Goal: Transaction & Acquisition: Purchase product/service

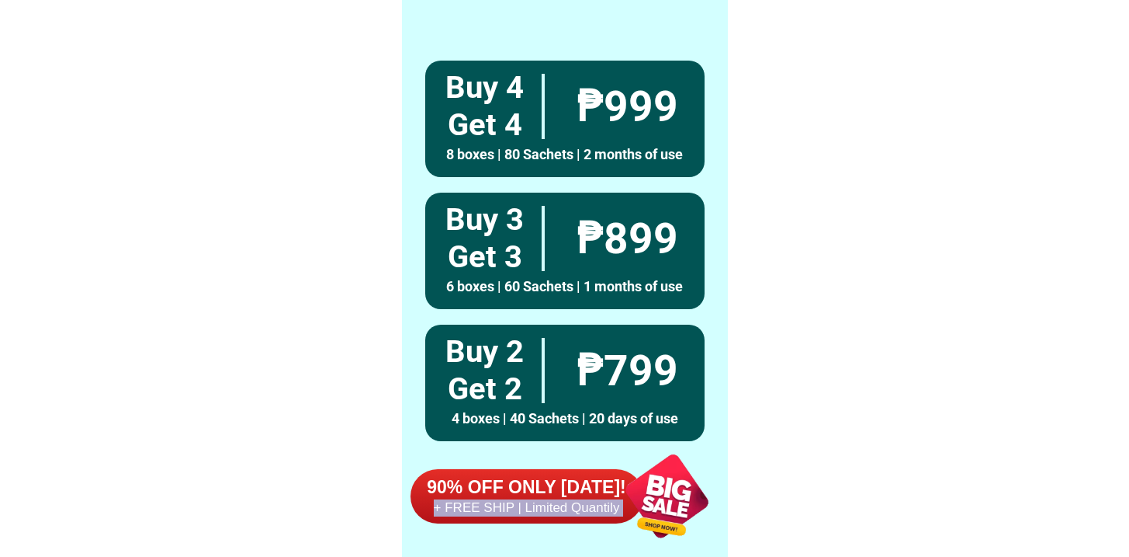
scroll to position [12063, 0]
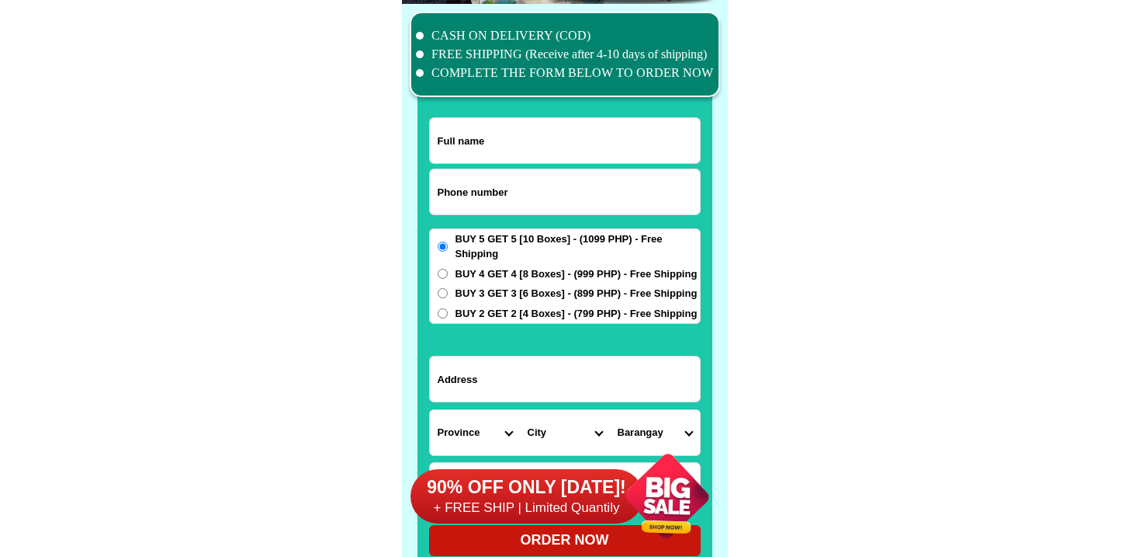
click at [462, 221] on form "ORDER NOW Province [GEOGRAPHIC_DATA] [GEOGRAPHIC_DATA] [GEOGRAPHIC_DATA] [GEOGR…" at bounding box center [565, 336] width 272 height 439
click at [466, 208] on input "Input phone_number" at bounding box center [565, 191] width 270 height 45
paste input "[STREET_ADDRESS][PERSON_NAME]"
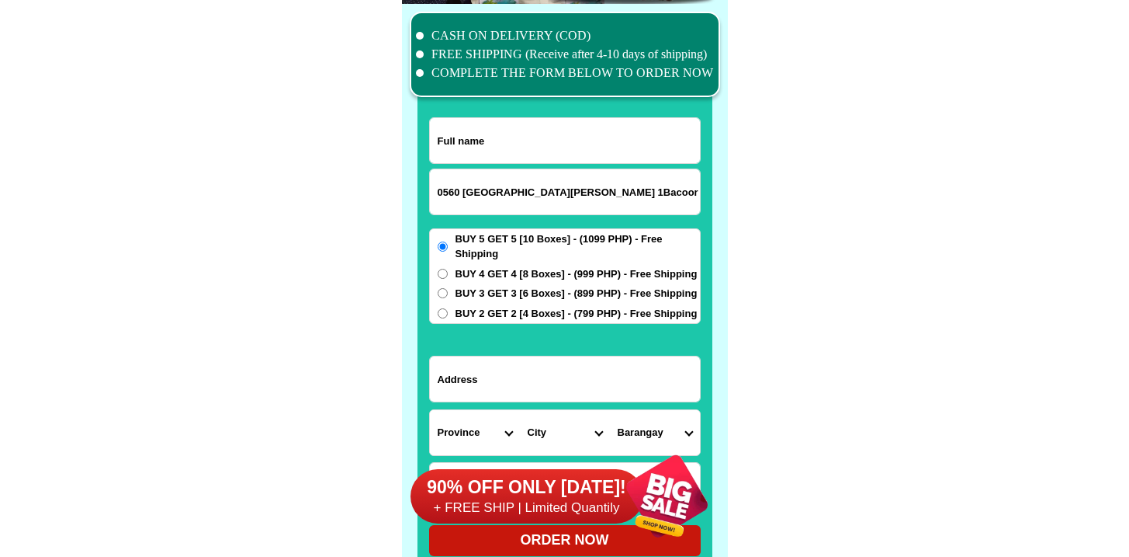
click at [482, 200] on input "0560 [GEOGRAPHIC_DATA][PERSON_NAME] 1Bacoor Cavite" at bounding box center [565, 191] width 270 height 45
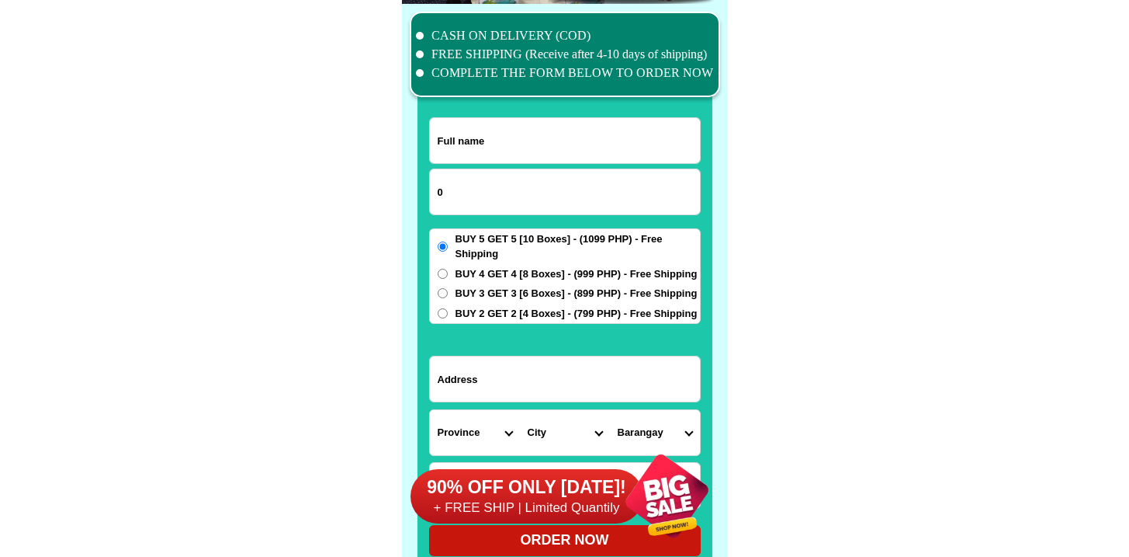
paste input "9491188242"
type input "09491188242"
click at [587, 144] on input "Input full_name" at bounding box center [565, 140] width 270 height 45
paste input "Sagrado"
type input "Sagrado"
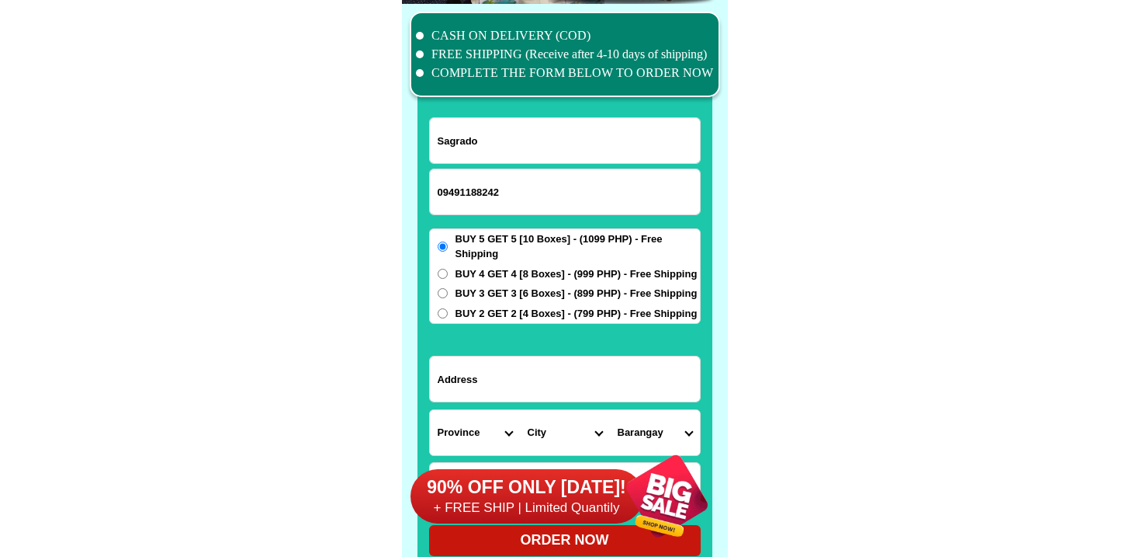
click at [607, 357] on input "Input address" at bounding box center [565, 378] width 270 height 45
click at [595, 376] on input "Input address" at bounding box center [565, 378] width 270 height 45
paste input "[GEOGRAPHIC_DATA], cortes, [GEOGRAPHIC_DATA]"
type input "[GEOGRAPHIC_DATA], cortes, [GEOGRAPHIC_DATA]"
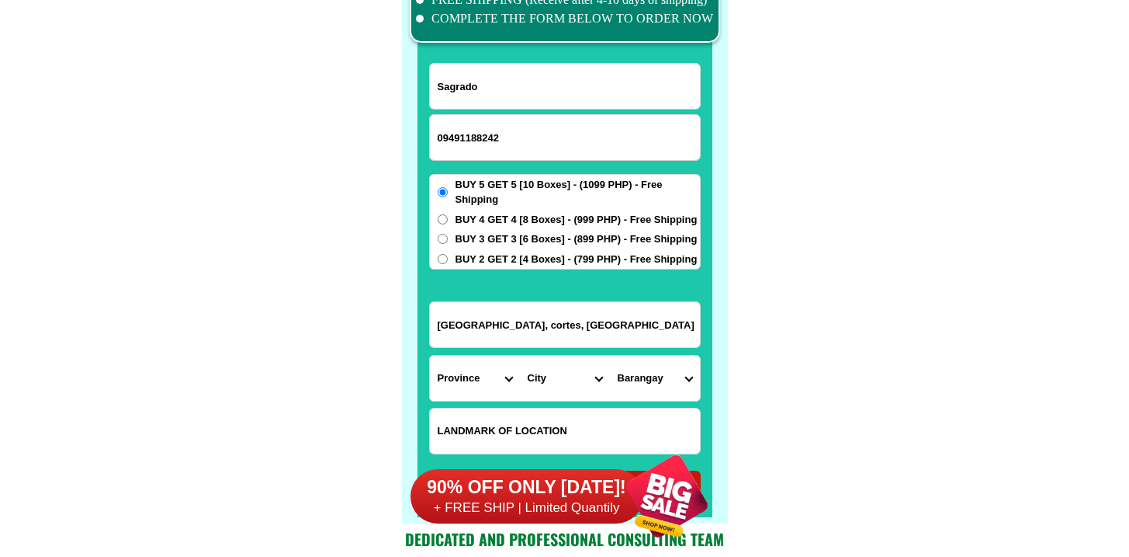
scroll to position [12143, 0]
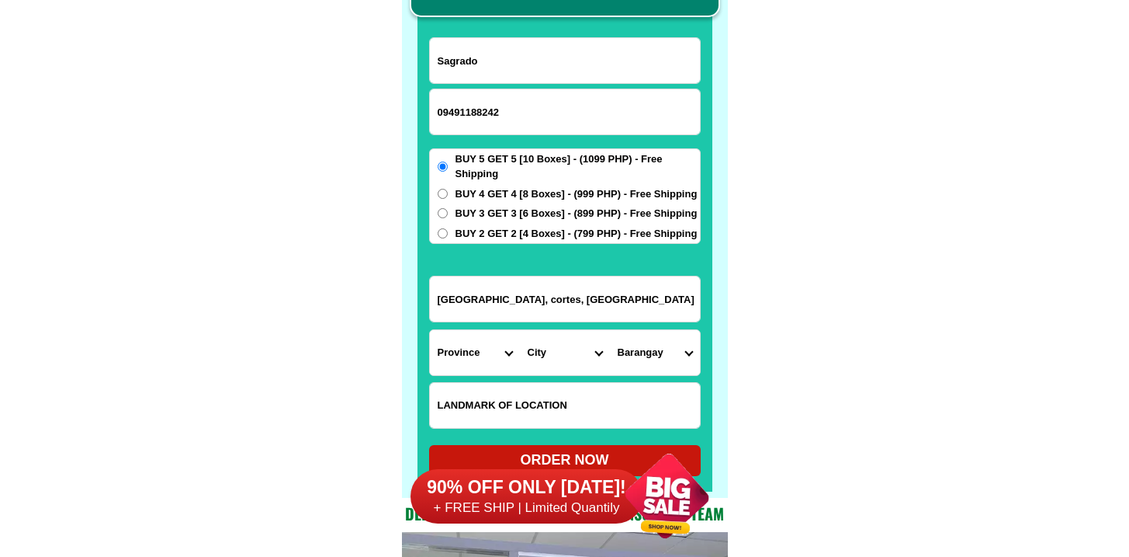
click at [514, 416] on input "Input LANDMARKOFLOCATION" at bounding box center [565, 405] width 270 height 45
paste input "Near public market,[PERSON_NAME][GEOGRAPHIC_DATA],[PERSON_NAME][GEOGRAPHIC_DATA]"
type input "Near public market,[PERSON_NAME][GEOGRAPHIC_DATA],[PERSON_NAME][GEOGRAPHIC_DATA]"
click at [469, 340] on select "Province [GEOGRAPHIC_DATA] [GEOGRAPHIC_DATA] [GEOGRAPHIC_DATA] [GEOGRAPHIC_DATA…" at bounding box center [475, 352] width 90 height 45
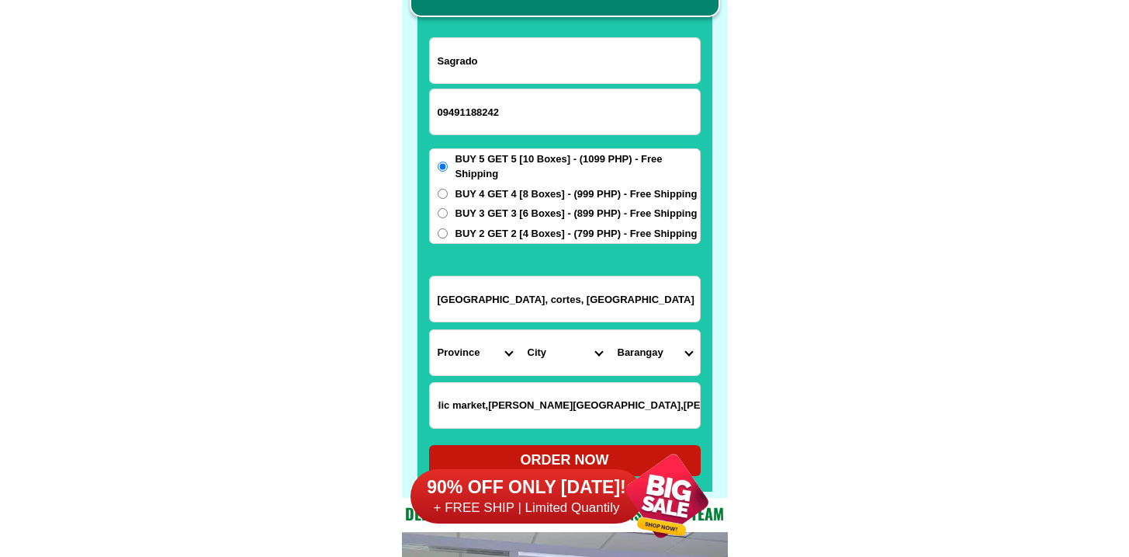
scroll to position [0, 0]
select select "63_115"
click at [430, 330] on select "Province [GEOGRAPHIC_DATA] [GEOGRAPHIC_DATA] [GEOGRAPHIC_DATA] [GEOGRAPHIC_DATA…" at bounding box center [475, 352] width 90 height 45
click at [550, 338] on select "City [GEOGRAPHIC_DATA] Bislig-city [GEOGRAPHIC_DATA] Carrascal Hinatuan [PERSON…" at bounding box center [565, 352] width 90 height 45
select select "63_1151309"
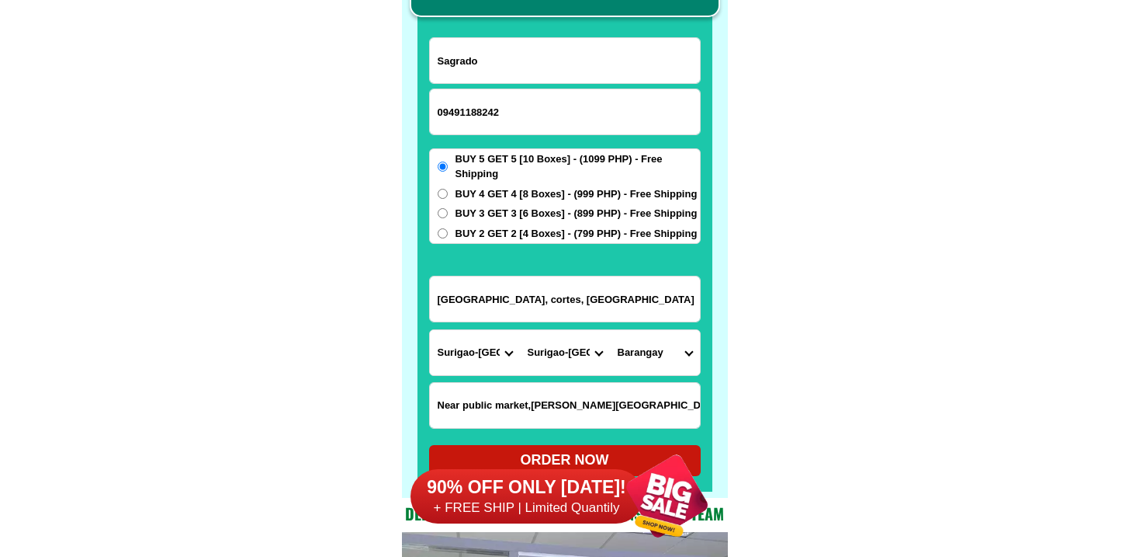
click at [520, 330] on select "City [GEOGRAPHIC_DATA] Bislig-city [GEOGRAPHIC_DATA] Carrascal Hinatuan [PERSON…" at bounding box center [565, 352] width 90 height 45
click at [649, 353] on select "Barangay Balibadon [GEOGRAPHIC_DATA] Capandan Mabahin Madrelino Manlico [GEOGRA…" at bounding box center [655, 352] width 90 height 45
select select "63_11513097207"
click at [610, 330] on select "Barangay Balibadon [GEOGRAPHIC_DATA] Capandan Mabahin Madrelino Manlico [GEOGRA…" at bounding box center [655, 352] width 90 height 45
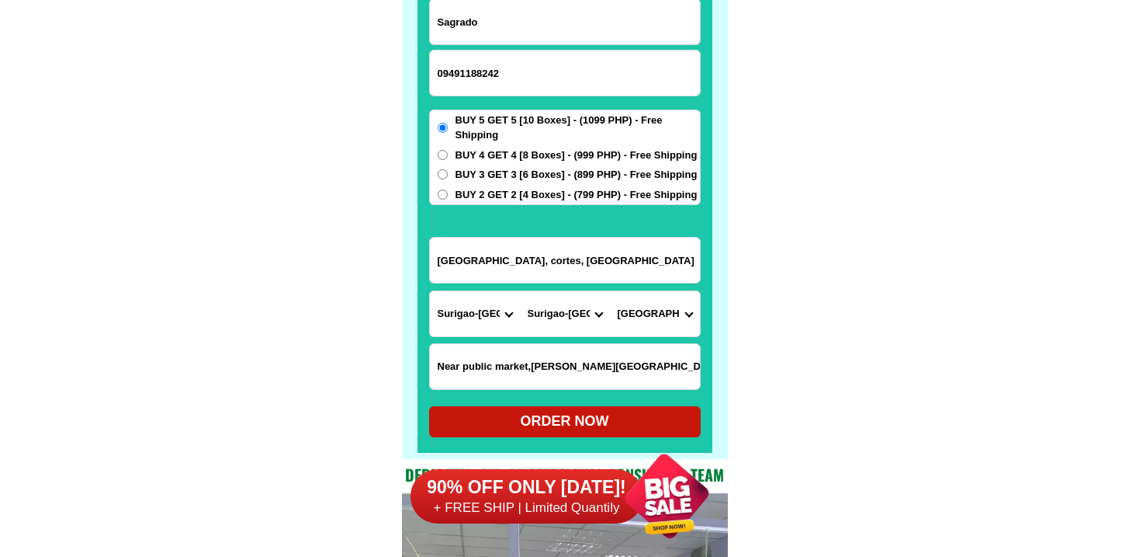
scroll to position [12183, 0]
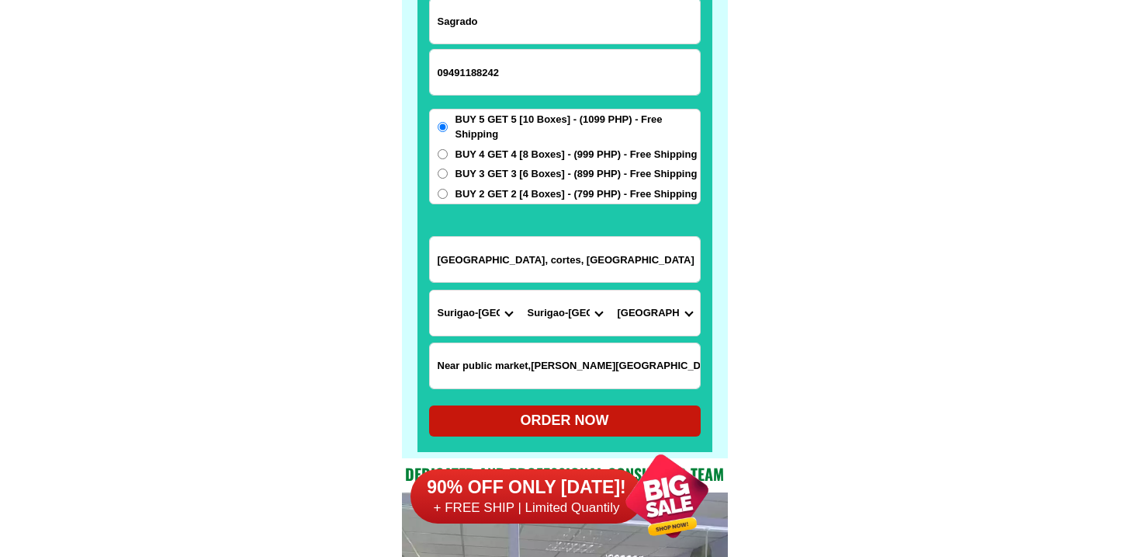
click at [550, 412] on div "ORDER NOW" at bounding box center [565, 420] width 272 height 21
radio input "true"
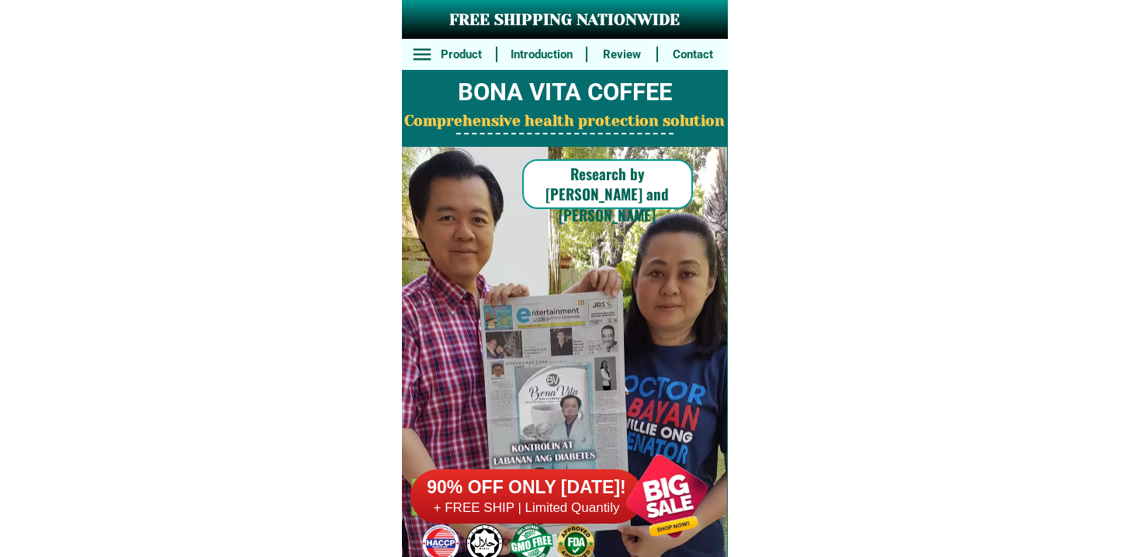
click at [549, 471] on div at bounding box center [527, 496] width 233 height 54
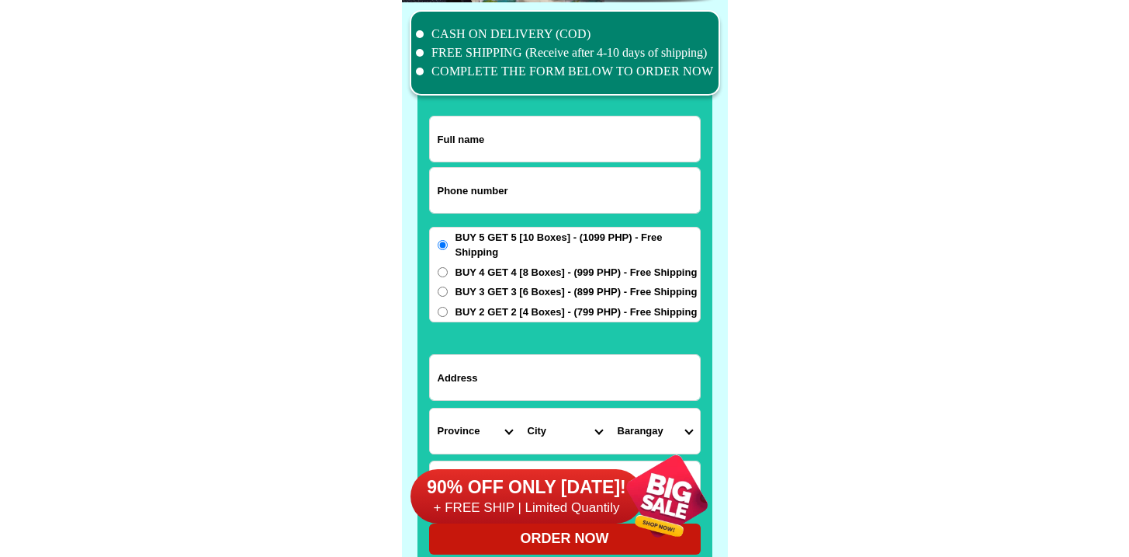
scroll to position [12066, 0]
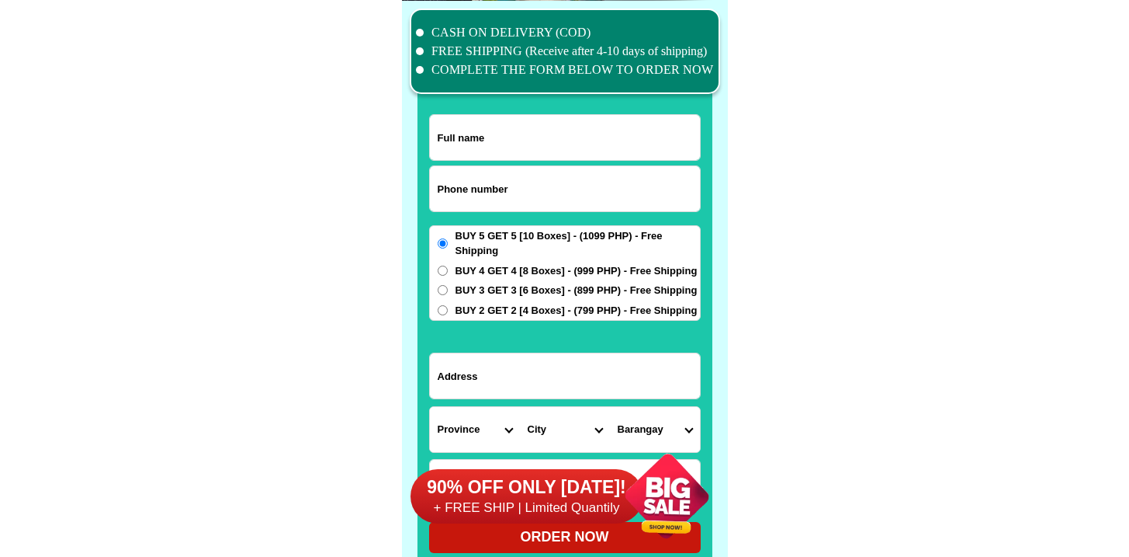
click at [471, 193] on input "Input phone_number" at bounding box center [565, 188] width 270 height 45
paste input "9163770356"
type input "09163770356"
click at [564, 359] on input "Input address" at bounding box center [565, 375] width 270 height 45
paste input "Agusan del Norte, Nasipit, Camagong District 3"
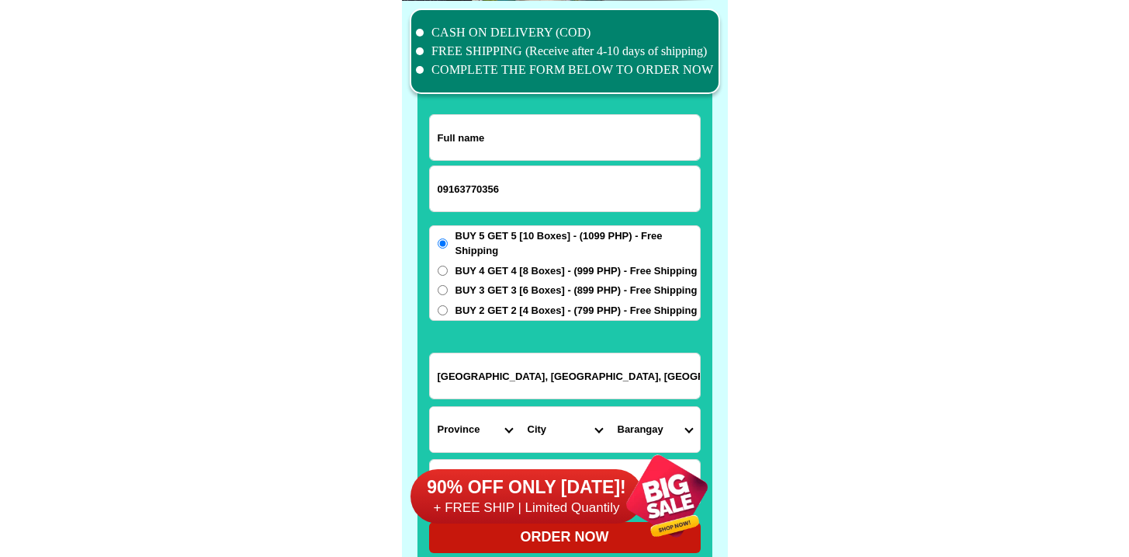
type input "Agusan del Norte, Nasipit, Camagong District 3"
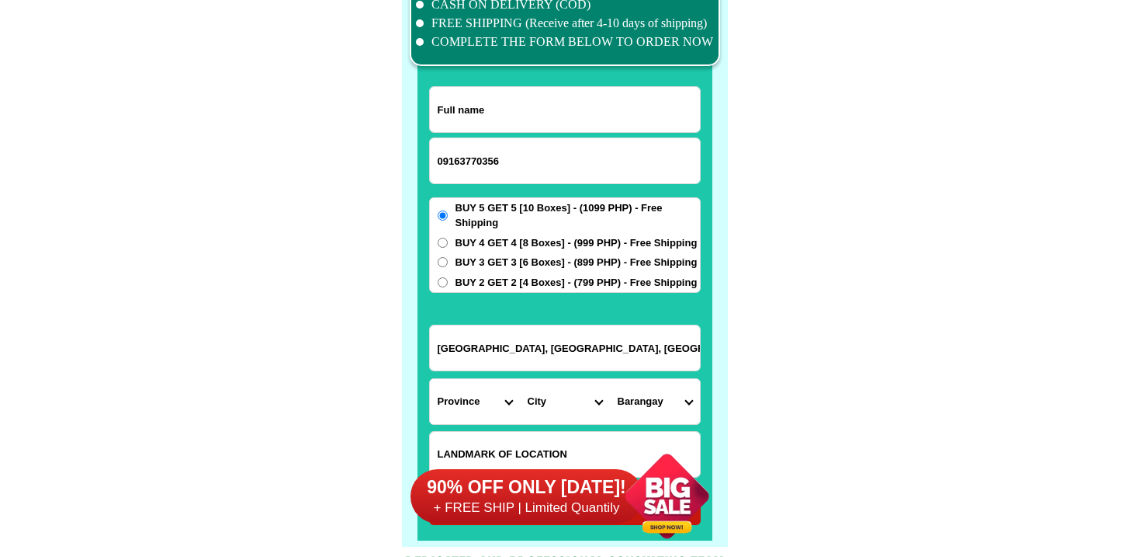
scroll to position [12304, 0]
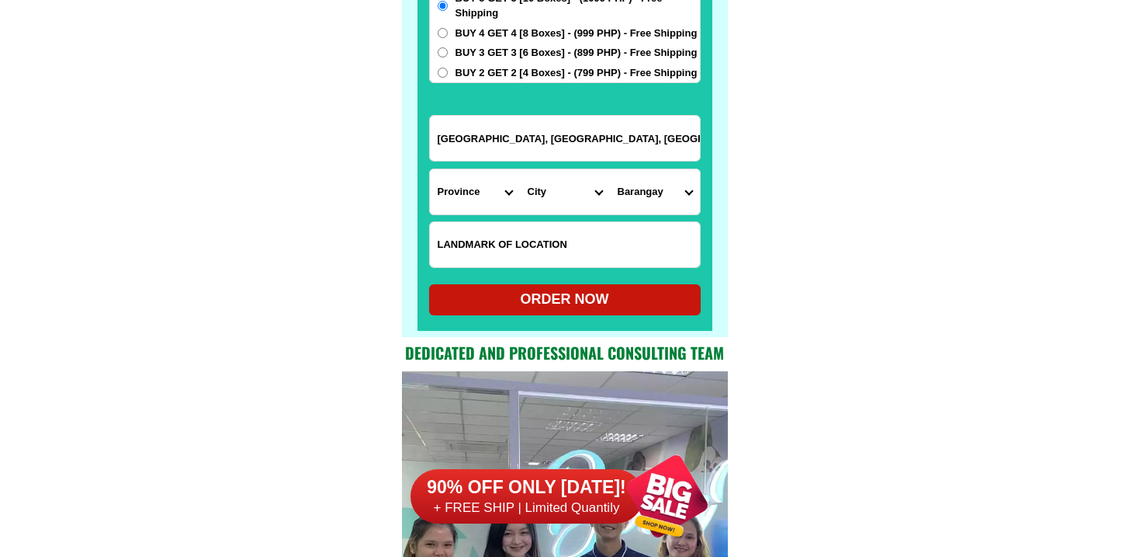
click at [525, 231] on input "Input LANDMARKOFLOCATION" at bounding box center [565, 244] width 270 height 45
paste input "Near Senior Citizen building"
type input "Near Senior Citizen building"
click at [487, 33] on span "BUY 4 GET 4 [8 Boxes] - (999 PHP) - Free Shipping" at bounding box center [577, 34] width 242 height 16
click at [448, 33] on input "BUY 4 GET 4 [8 Boxes] - (999 PHP) - Free Shipping" at bounding box center [443, 33] width 10 height 10
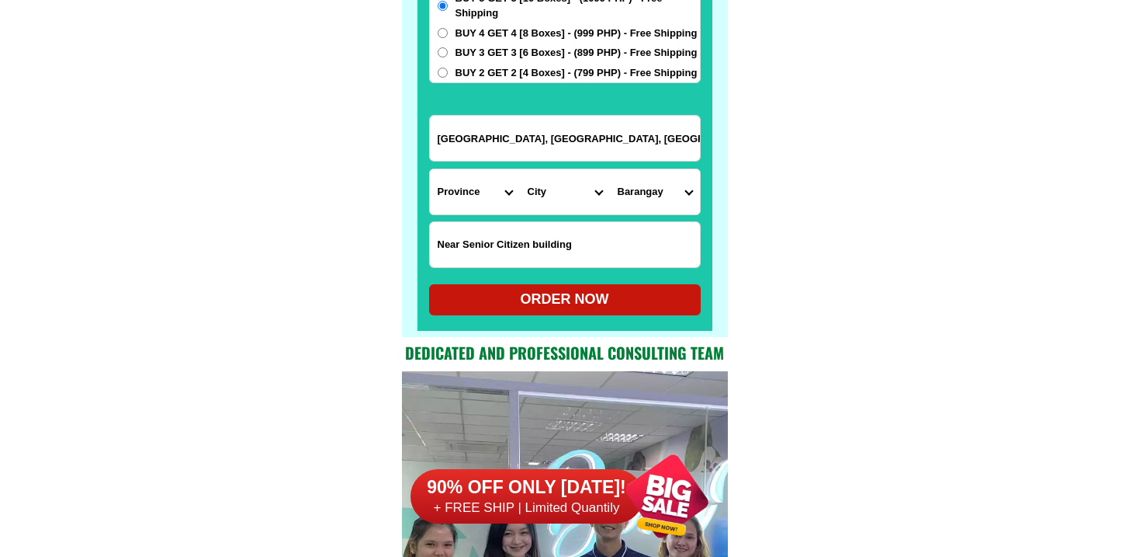
radio input "true"
click at [463, 194] on select "Province [GEOGRAPHIC_DATA] [GEOGRAPHIC_DATA] [GEOGRAPHIC_DATA] [GEOGRAPHIC_DATA…" at bounding box center [475, 191] width 90 height 45
click at [430, 169] on select "Province [GEOGRAPHIC_DATA] [GEOGRAPHIC_DATA] [GEOGRAPHIC_DATA] [GEOGRAPHIC_DATA…" at bounding box center [475, 191] width 90 height 45
click at [476, 202] on select "Province [GEOGRAPHIC_DATA] [GEOGRAPHIC_DATA] [GEOGRAPHIC_DATA] [GEOGRAPHIC_DATA…" at bounding box center [475, 191] width 90 height 45
click at [430, 169] on select "Province [GEOGRAPHIC_DATA] [GEOGRAPHIC_DATA] [GEOGRAPHIC_DATA] [GEOGRAPHIC_DATA…" at bounding box center [475, 191] width 90 height 45
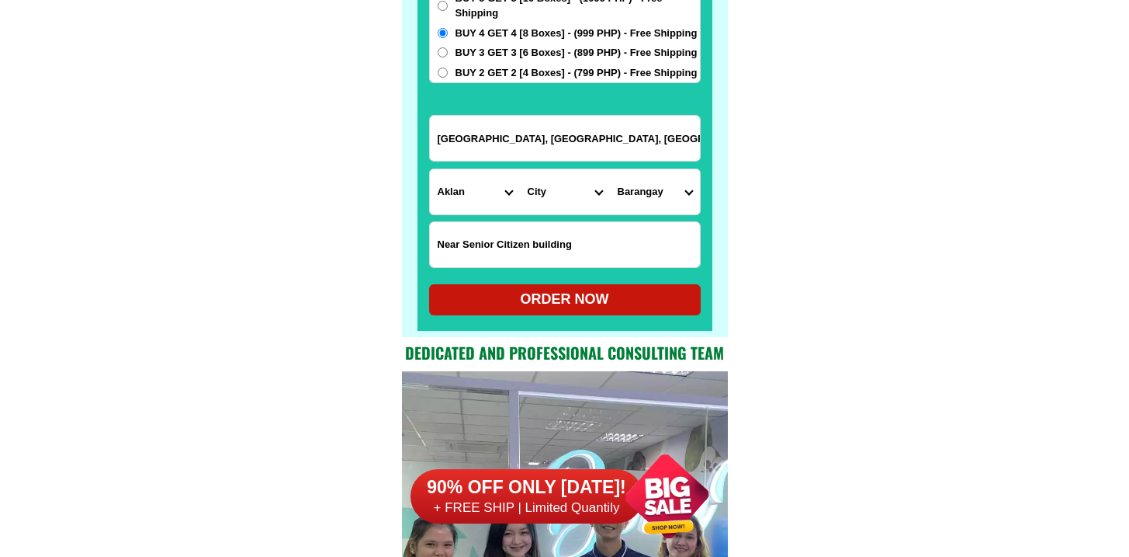
click at [498, 189] on select "Province [GEOGRAPHIC_DATA] [GEOGRAPHIC_DATA] [GEOGRAPHIC_DATA] [GEOGRAPHIC_DATA…" at bounding box center [475, 191] width 90 height 45
click at [430, 169] on select "Province [GEOGRAPHIC_DATA] [GEOGRAPHIC_DATA] [GEOGRAPHIC_DATA] [GEOGRAPHIC_DATA…" at bounding box center [475, 191] width 90 height 45
click at [559, 185] on select "City Agusan-del-sur-esperanza Agusan-del-sur-la-paz Agusan-del-sur-loreto Agusa…" at bounding box center [565, 191] width 90 height 45
click at [476, 204] on select "Province [GEOGRAPHIC_DATA] [GEOGRAPHIC_DATA] [GEOGRAPHIC_DATA] [GEOGRAPHIC_DATA…" at bounding box center [475, 191] width 90 height 45
select select "63_513"
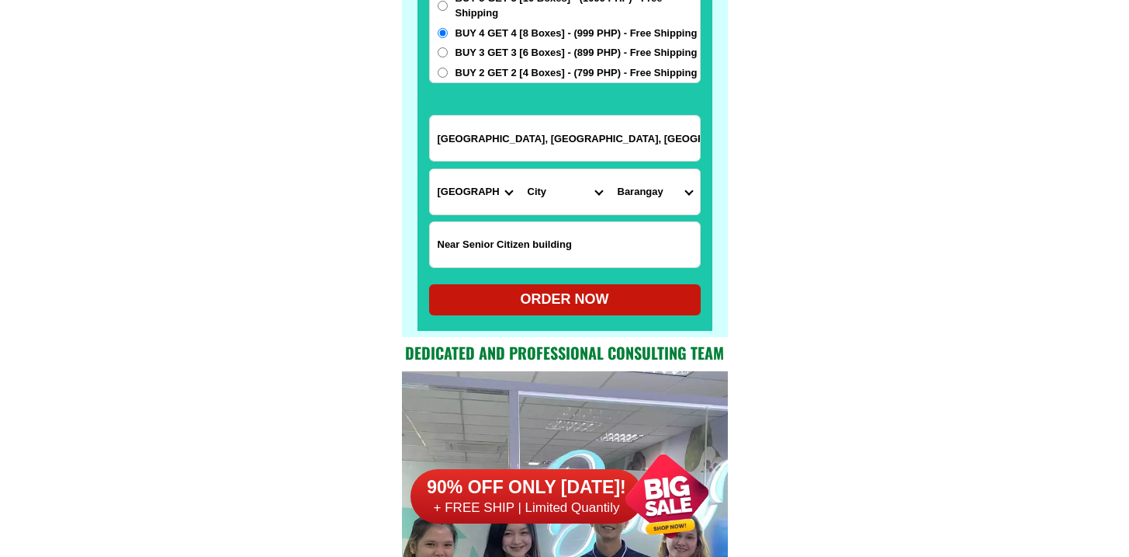
click at [430, 169] on select "Province [GEOGRAPHIC_DATA] [GEOGRAPHIC_DATA] [GEOGRAPHIC_DATA] [GEOGRAPHIC_DATA…" at bounding box center [475, 191] width 90 height 45
click at [570, 179] on select "City Agusan-del-norte-buenavista Agusan-del-norte-carmen Agusan-del-norte-magal…" at bounding box center [565, 191] width 90 height 45
select select "63_5133940"
click at [520, 169] on select "City Agusan-del-norte-buenavista Agusan-del-norte-carmen Agusan-del-norte-magal…" at bounding box center [565, 191] width 90 height 45
click at [641, 179] on select "Barangay Aclan Amontay Ata-atahon Barangay 1 (pob.) Barangay 2 (pob.) Barangay …" at bounding box center [655, 191] width 90 height 45
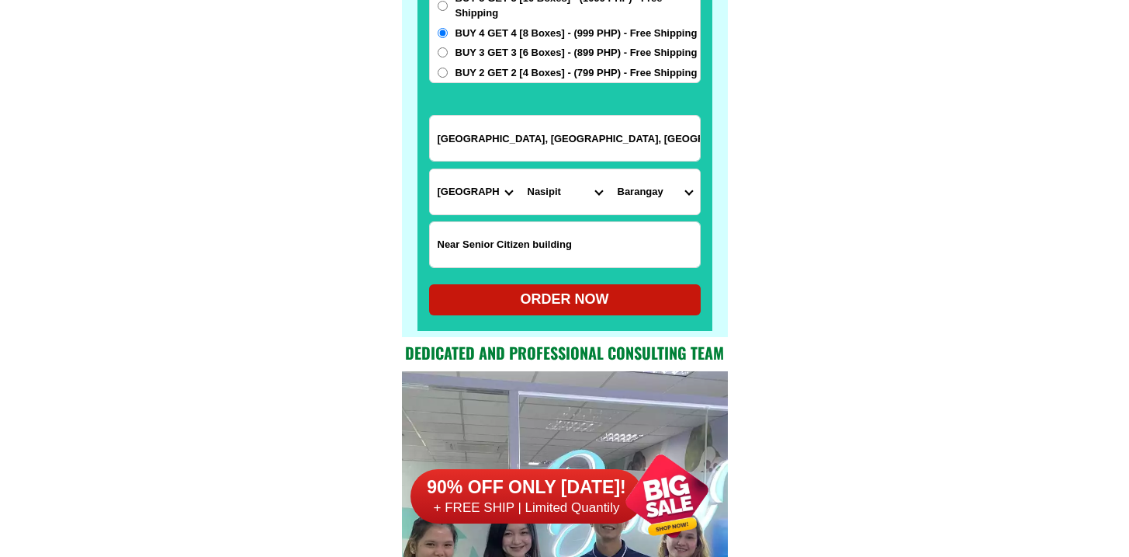
select select "63_51339409216"
click at [610, 169] on select "Barangay Aclan Amontay Ata-atahon Barangay 1 (pob.) Barangay 2 (pob.) Barangay …" at bounding box center [655, 191] width 90 height 45
click at [580, 301] on div "ORDER NOW" at bounding box center [565, 299] width 272 height 21
radio input "true"
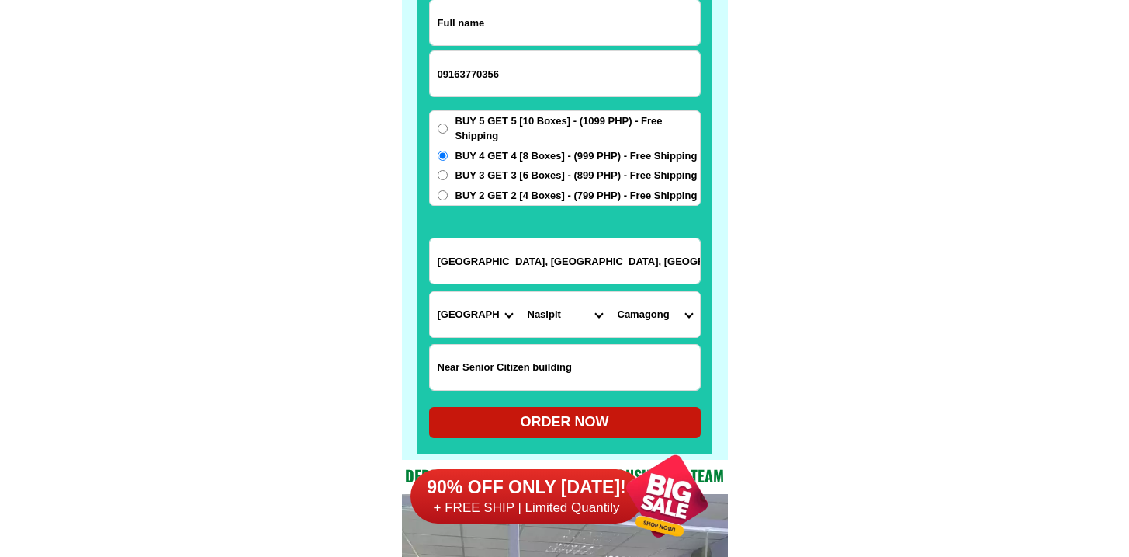
click at [492, 258] on input "Agusan del Norte, Nasipit, Camagong District 3" at bounding box center [565, 260] width 270 height 45
click at [545, 352] on input "Near Senior Citizen building" at bounding box center [565, 367] width 270 height 45
click at [480, 27] on input "Input full_name" at bounding box center [565, 22] width 270 height 45
click at [529, 245] on input "Agusan del Norte, Nasipit, Camagong District 3" at bounding box center [565, 260] width 270 height 45
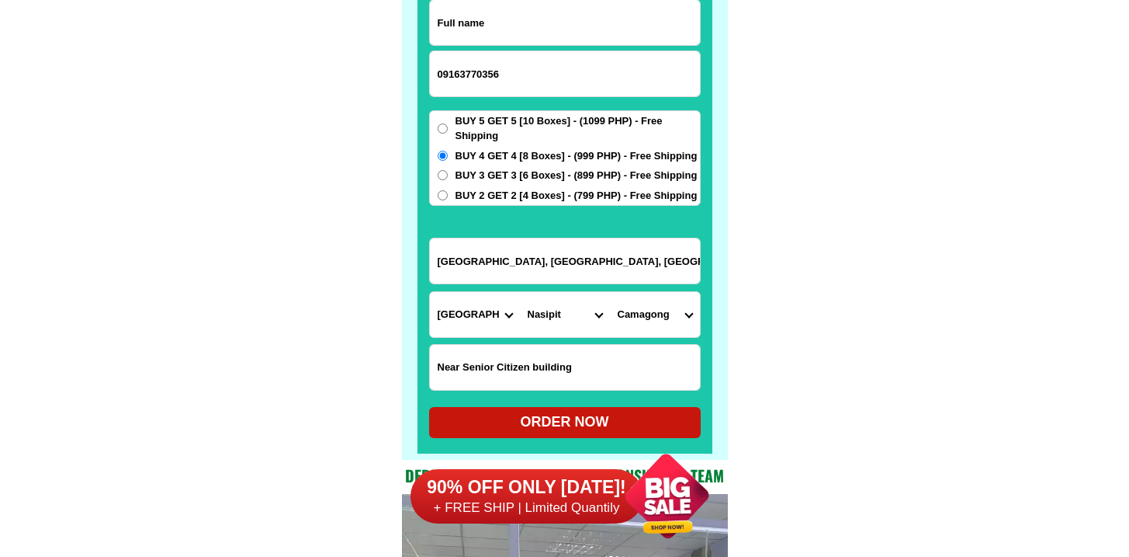
click at [529, 245] on input "Agusan del Norte, Nasipit, Camagong District 3" at bounding box center [565, 260] width 270 height 45
click at [539, 36] on input "Input full_name" at bounding box center [565, 22] width 270 height 45
paste input "Agusan del Norte, Nasipit, Camagong District 3"
type input "Agusan del Norte, Nasipit, Camagong District 3"
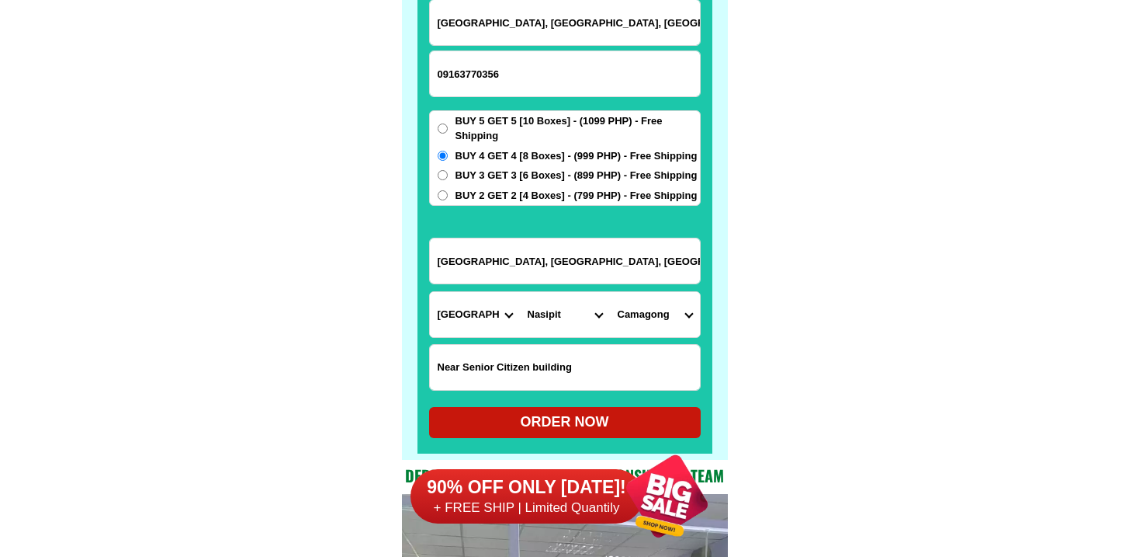
click at [582, 432] on div "ORDER NOW" at bounding box center [565, 422] width 272 height 31
radio input "true"
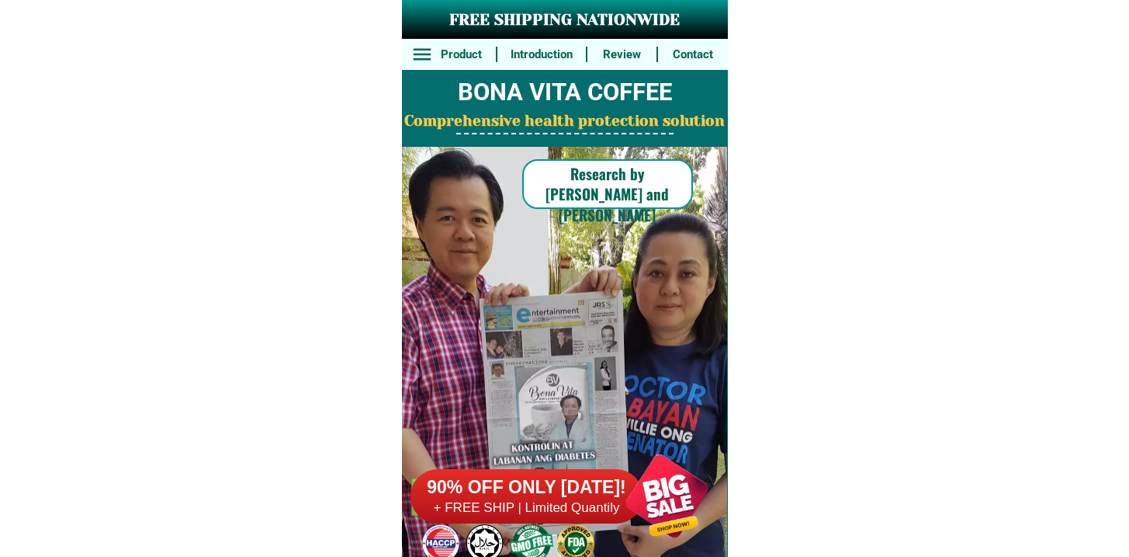
click at [548, 474] on div at bounding box center [527, 496] width 233 height 54
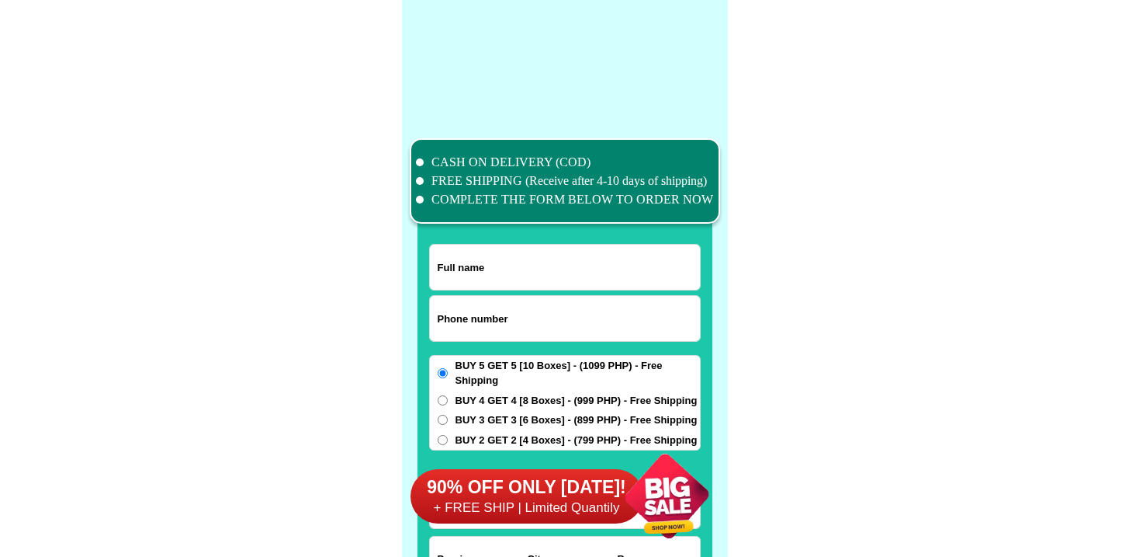
scroll to position [12066, 0]
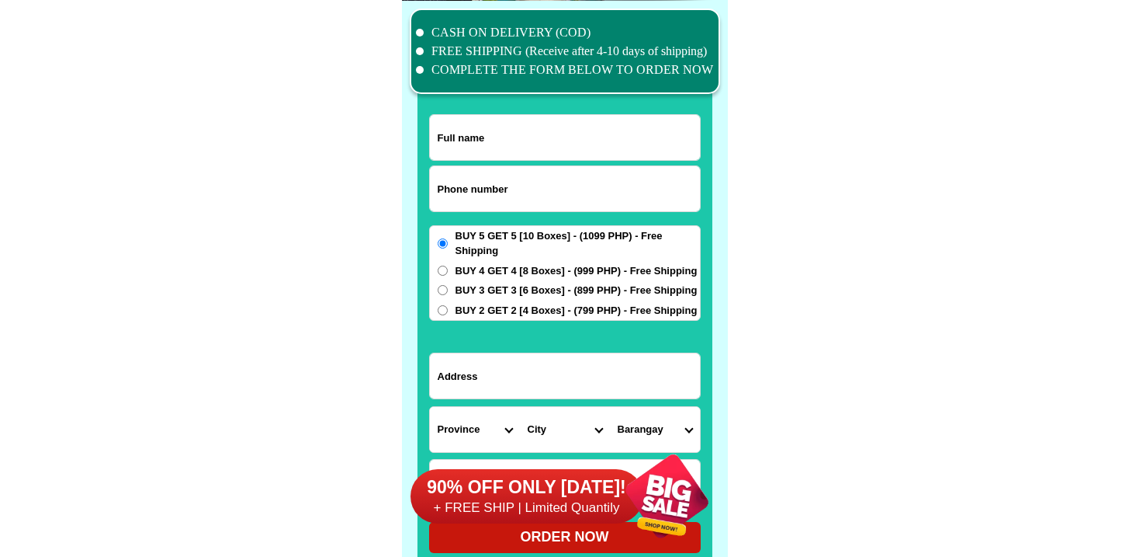
click at [549, 186] on input "Input phone_number" at bounding box center [565, 188] width 270 height 45
paste input "9972832482"
type input "09972832482"
click at [567, 112] on div at bounding box center [565, 296] width 295 height 546
click at [567, 123] on input "Input full_name" at bounding box center [565, 137] width 270 height 45
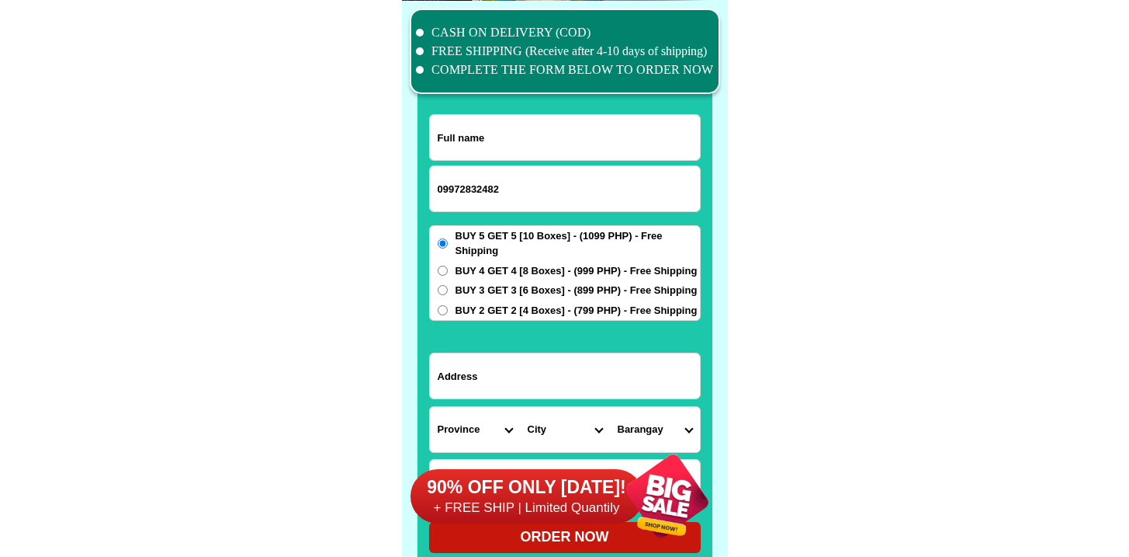
paste input "Mila Badilla"
type input "Mila Badilla"
click at [484, 385] on input "Input address" at bounding box center [565, 375] width 270 height 45
paste input "Purok 5, Lemon"
type input "Purok 5, Lemon"
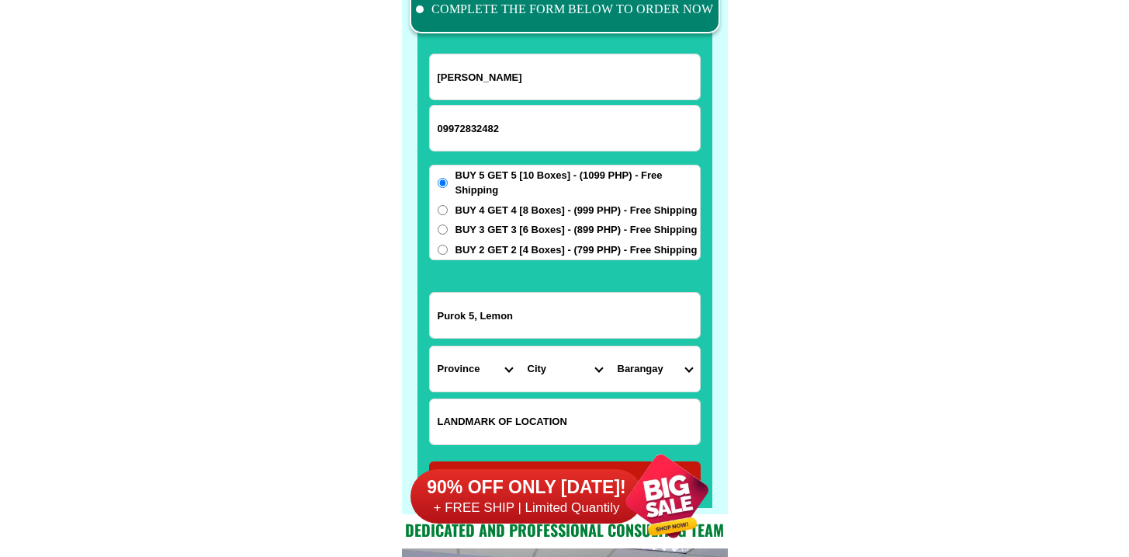
scroll to position [12150, 0]
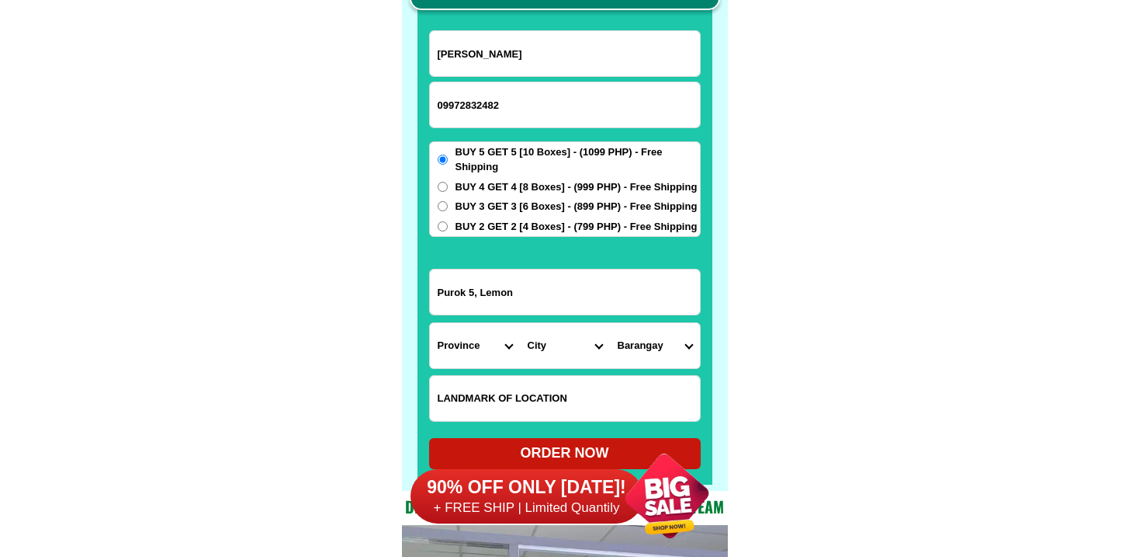
click at [529, 392] on input "Input LANDMARKOFLOCATION" at bounding box center [565, 398] width 270 height 45
paste input "Back of Laundry shop"
type input "Back of Laundry shop"
click at [465, 354] on select "Province [GEOGRAPHIC_DATA] [GEOGRAPHIC_DATA] [GEOGRAPHIC_DATA] [GEOGRAPHIC_DATA…" at bounding box center [475, 345] width 90 height 45
select select "63_623"
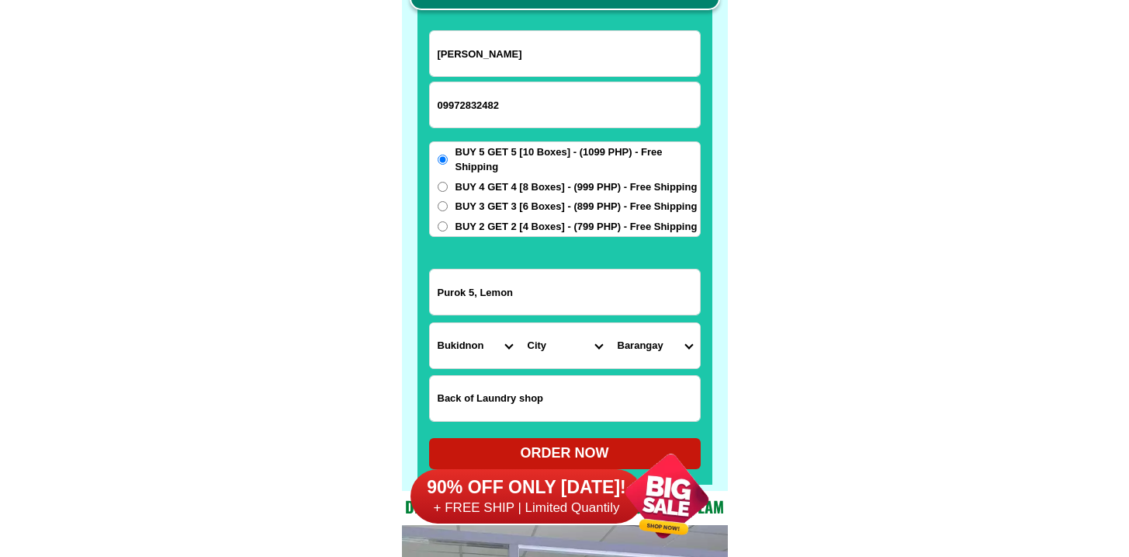
click at [430, 323] on select "Province [GEOGRAPHIC_DATA] [GEOGRAPHIC_DATA] [GEOGRAPHIC_DATA] [GEOGRAPHIC_DATA…" at bounding box center [475, 345] width 90 height 45
click at [575, 345] on select "City Baungon Bukidnon-malitbog Bukidnon-quezon Bukidnon-san-fernando Cabanglasa…" at bounding box center [565, 345] width 90 height 45
select select "63_6233294"
click at [520, 323] on select "City Baungon Bukidnon-malitbog Bukidnon-quezon Bukidnon-san-fernando Cabanglasa…" at bounding box center [565, 345] width 90 height 45
click at [671, 339] on select "Barangay Aglayan Apo macote Bangcud Barangay 1 (pob.) Barangay 10 (pob.) Barang…" at bounding box center [655, 345] width 90 height 45
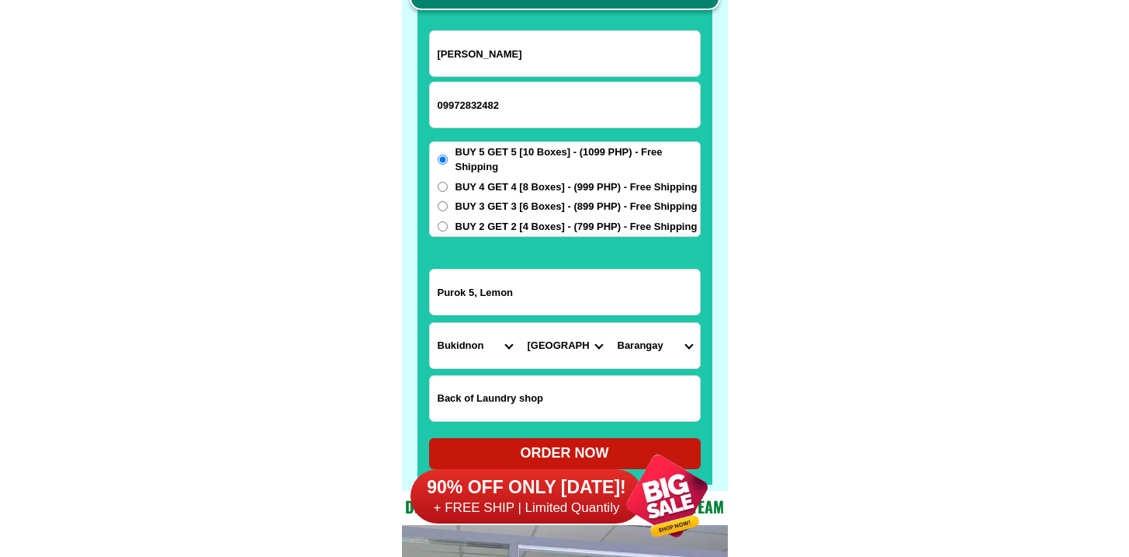
select select "63_62332945165"
click at [610, 323] on select "Barangay Aglayan Apo macote Bangcud Barangay 1 (pob.) Barangay 10 (pob.) Barang…" at bounding box center [655, 345] width 90 height 45
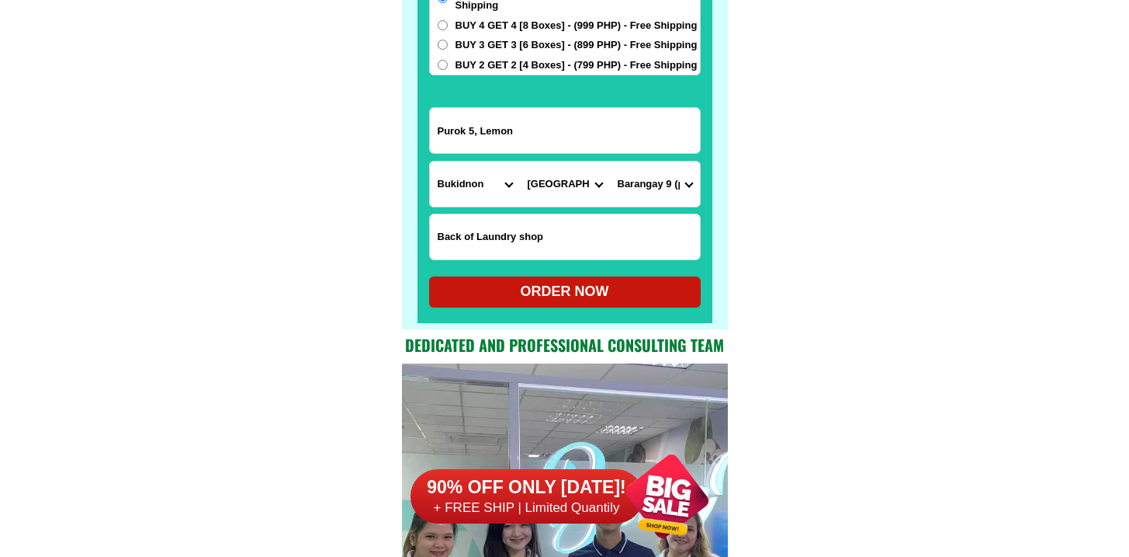
click at [602, 286] on div "ORDER NOW" at bounding box center [565, 291] width 272 height 21
type input "Back of Laundry shop"
radio input "true"
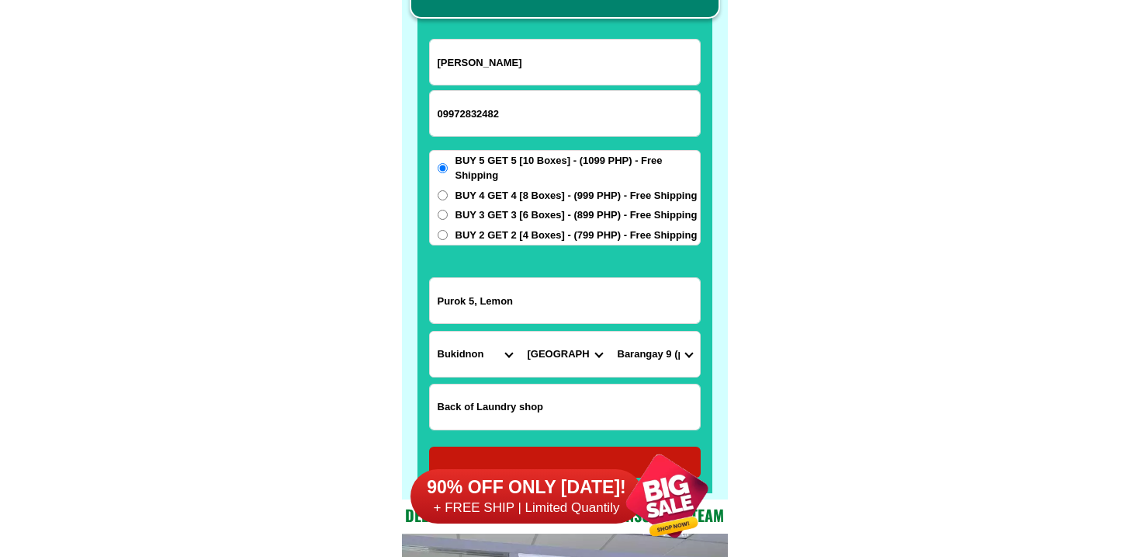
scroll to position [12141, 0]
